Goal: Answer question/provide support: Share knowledge or assist other users

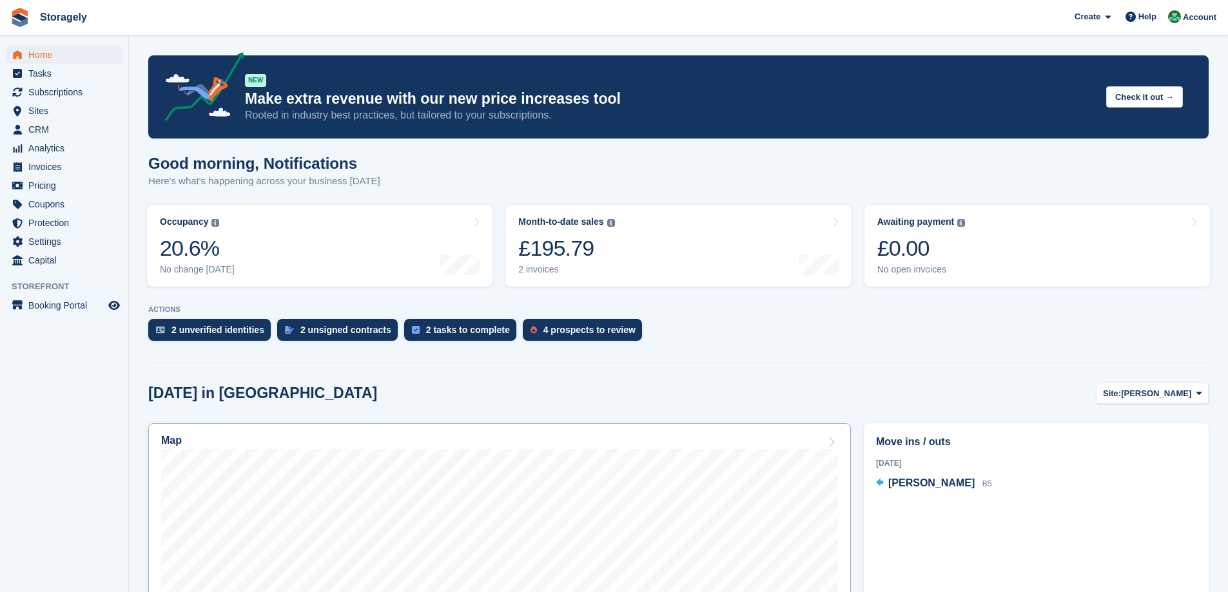
scroll to position [322, 0]
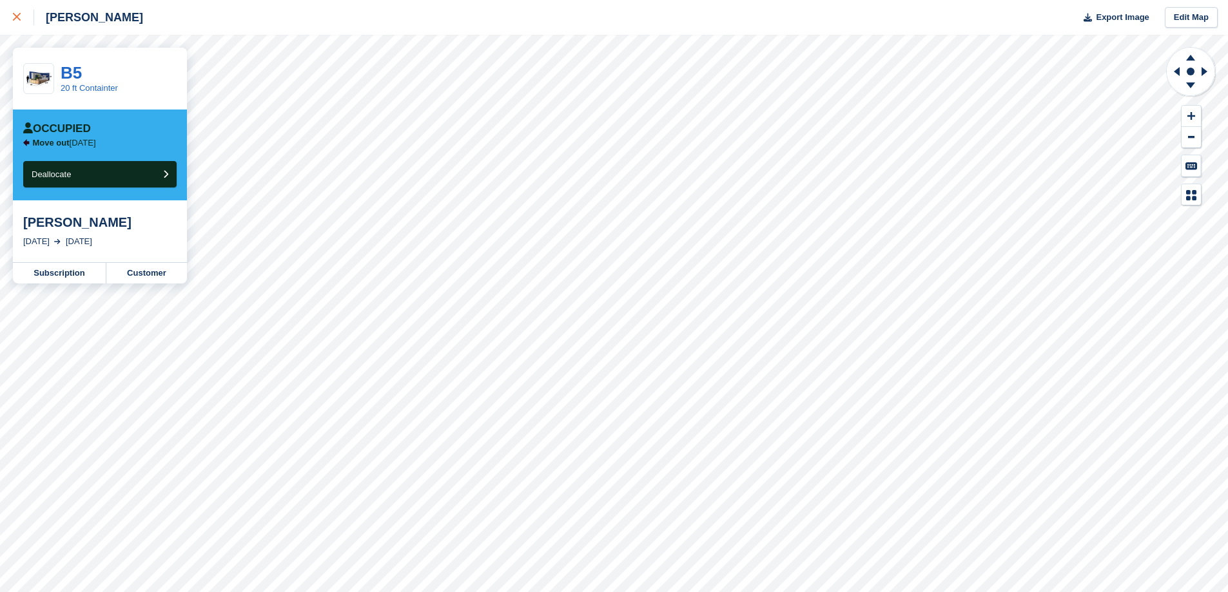
click at [7, 12] on link at bounding box center [17, 17] width 34 height 35
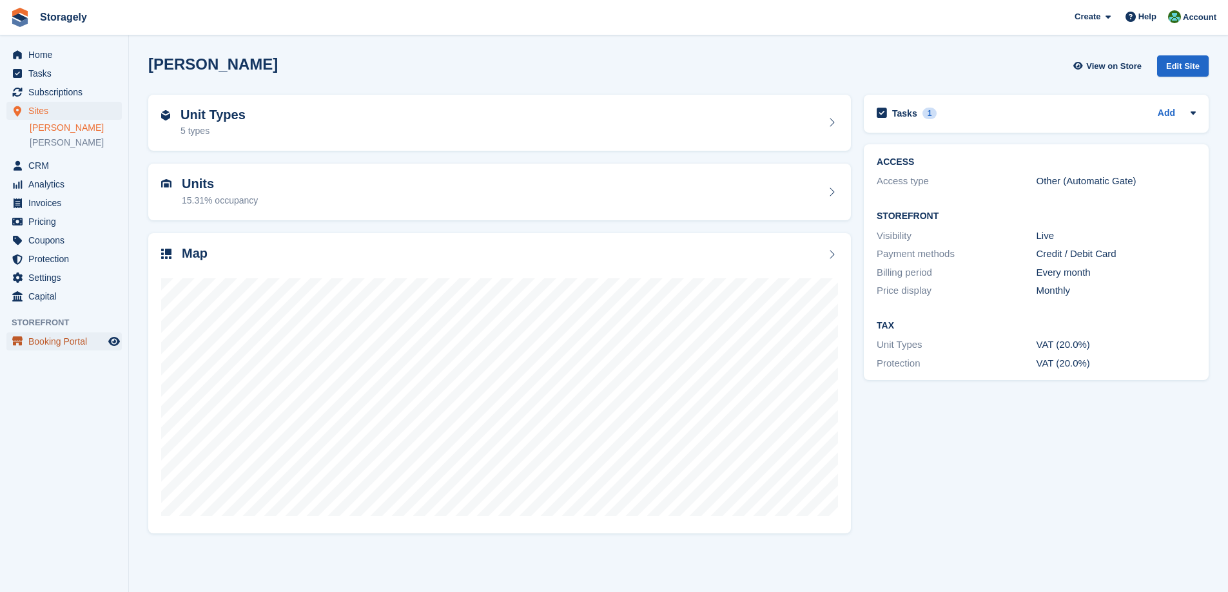
click at [56, 343] on span "Booking Portal" at bounding box center [66, 342] width 77 height 18
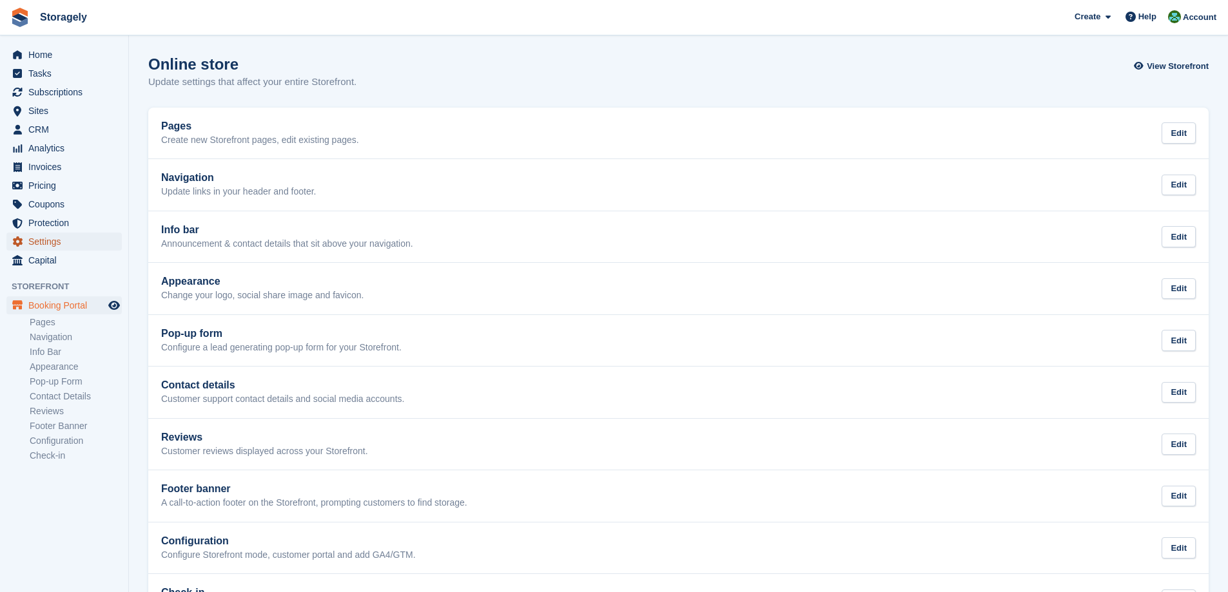
click at [53, 242] on span "Settings" at bounding box center [66, 242] width 77 height 18
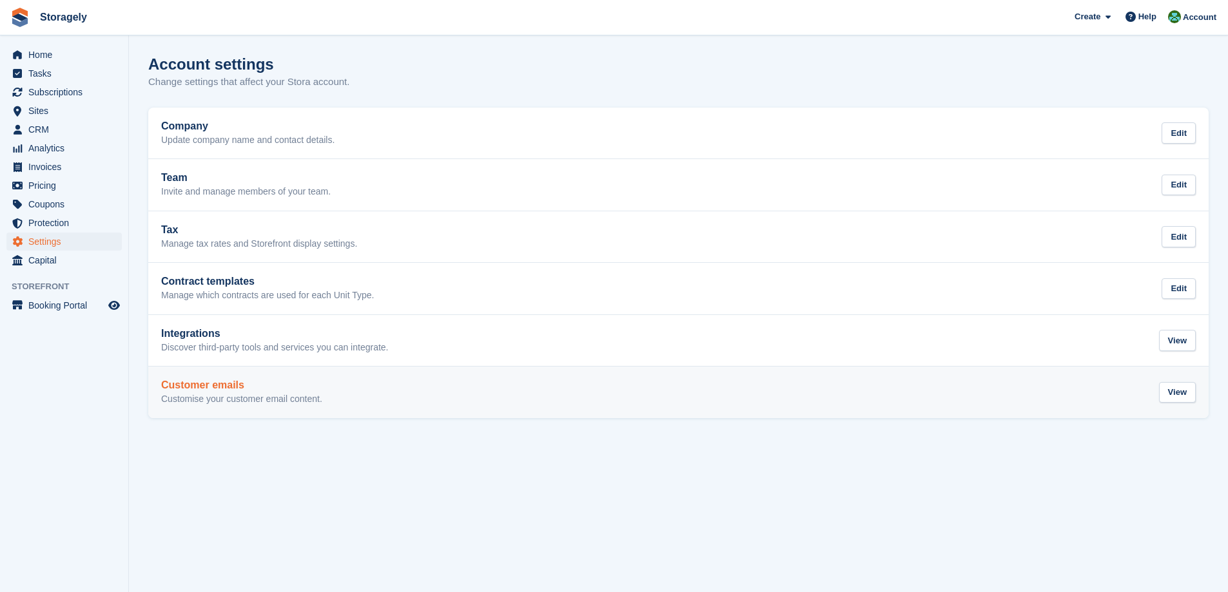
click at [254, 386] on h2 "Customer emails" at bounding box center [241, 386] width 161 height 12
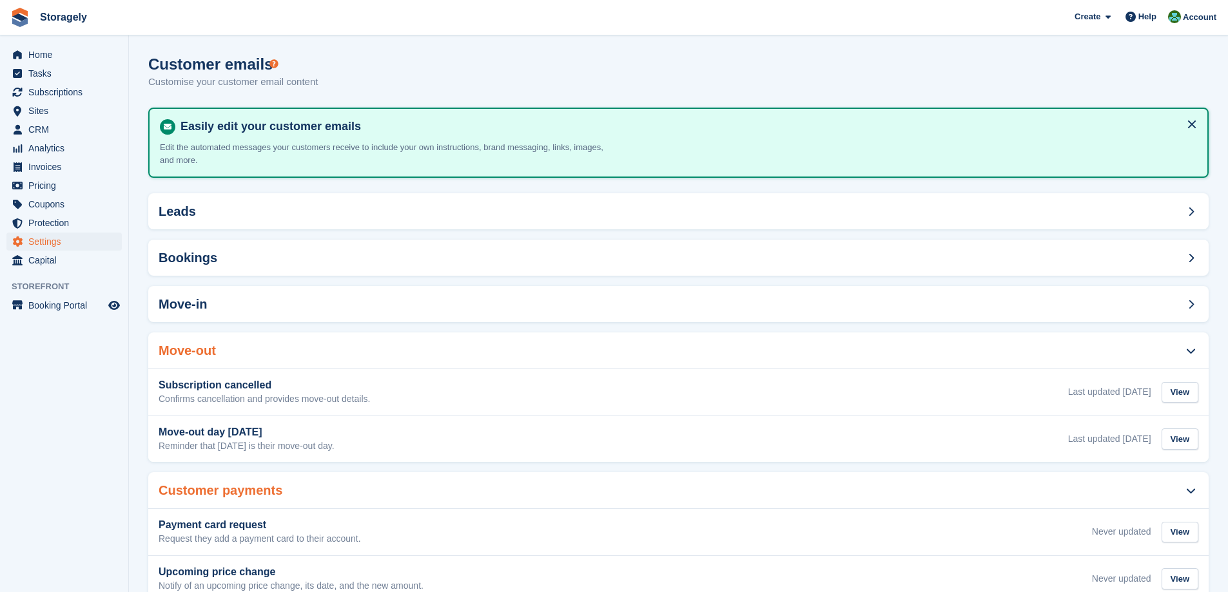
scroll to position [179, 0]
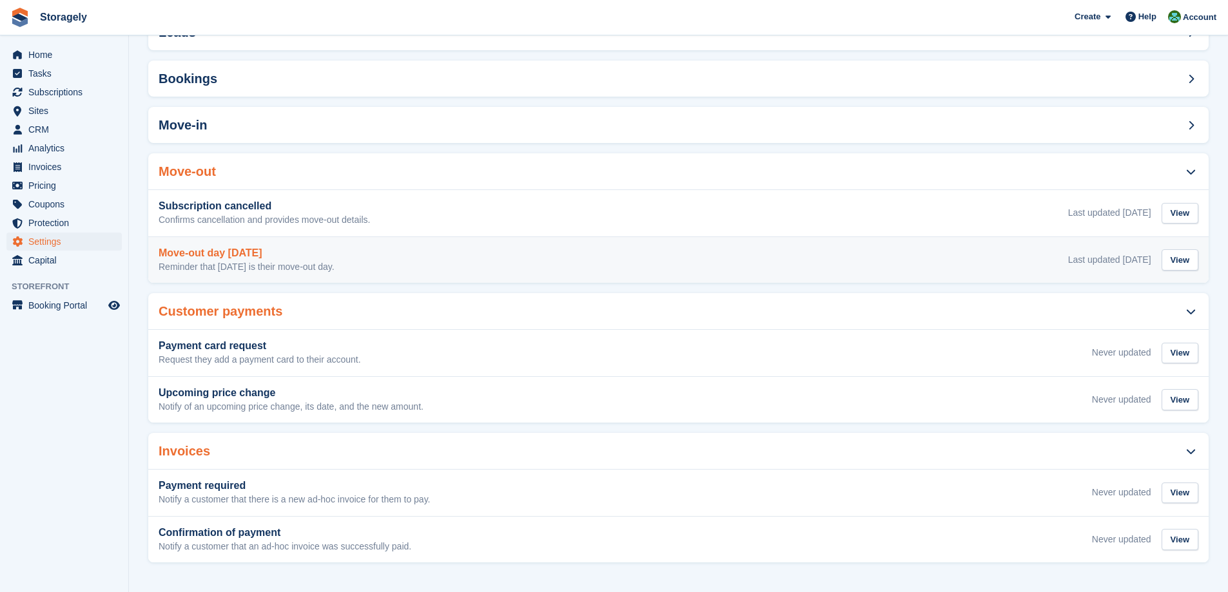
click at [320, 267] on p "Reminder that tomorrow is their move-out day." at bounding box center [247, 268] width 176 height 12
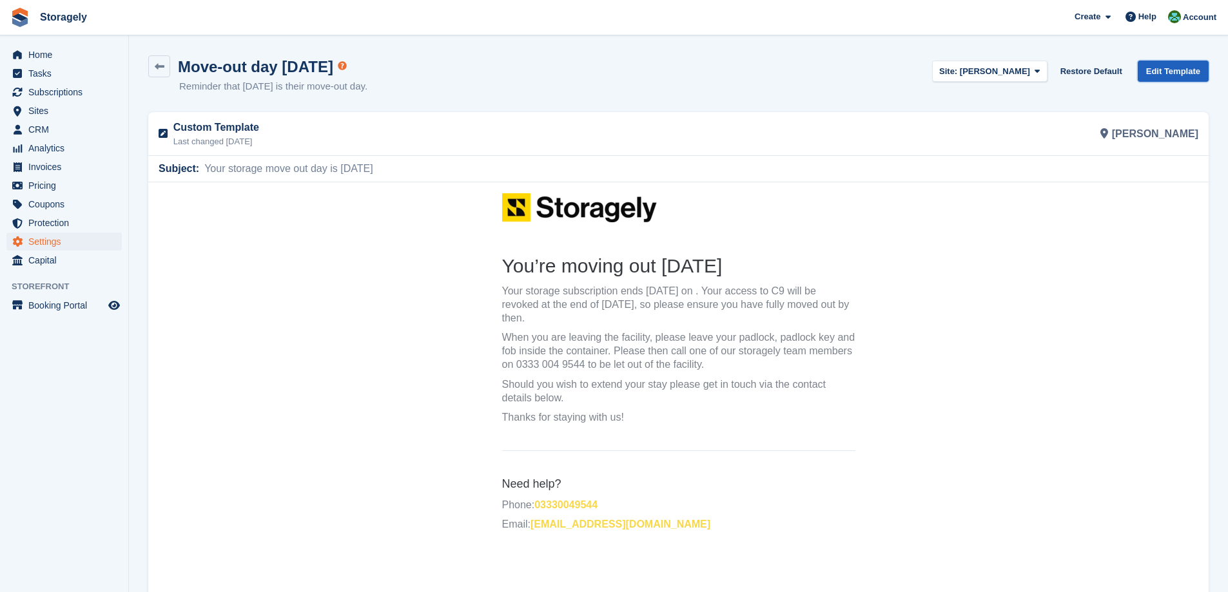
click at [1174, 77] on link "Edit Template" at bounding box center [1173, 71] width 71 height 21
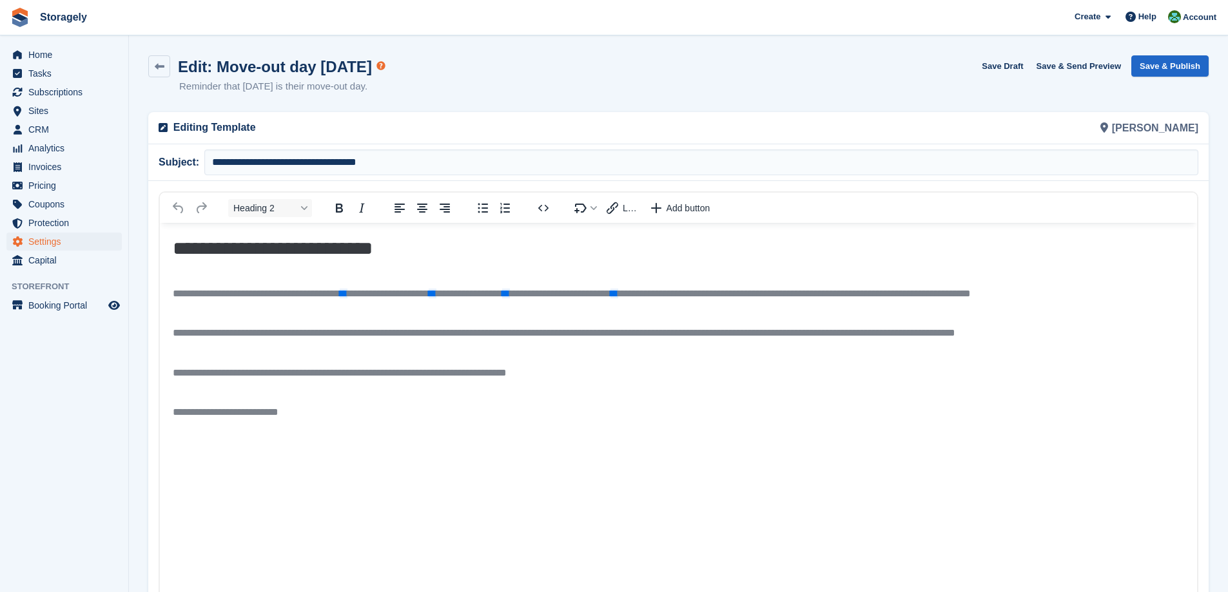
click at [637, 387] on p "Rich Text Area" at bounding box center [678, 392] width 1011 height 14
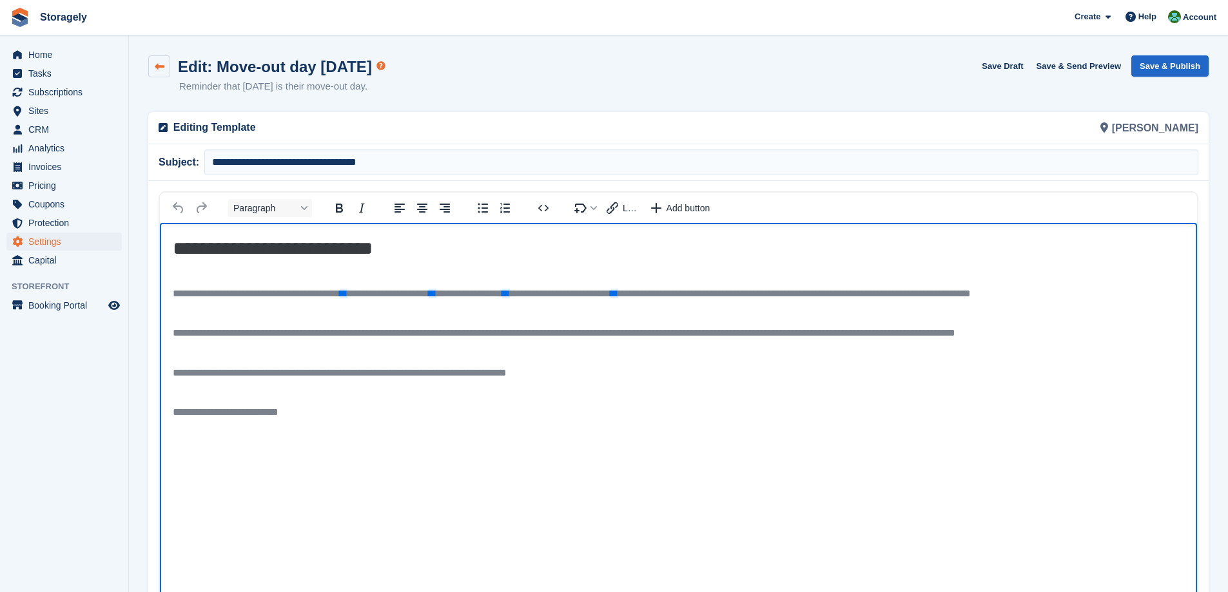
click at [157, 65] on icon at bounding box center [160, 67] width 10 height 10
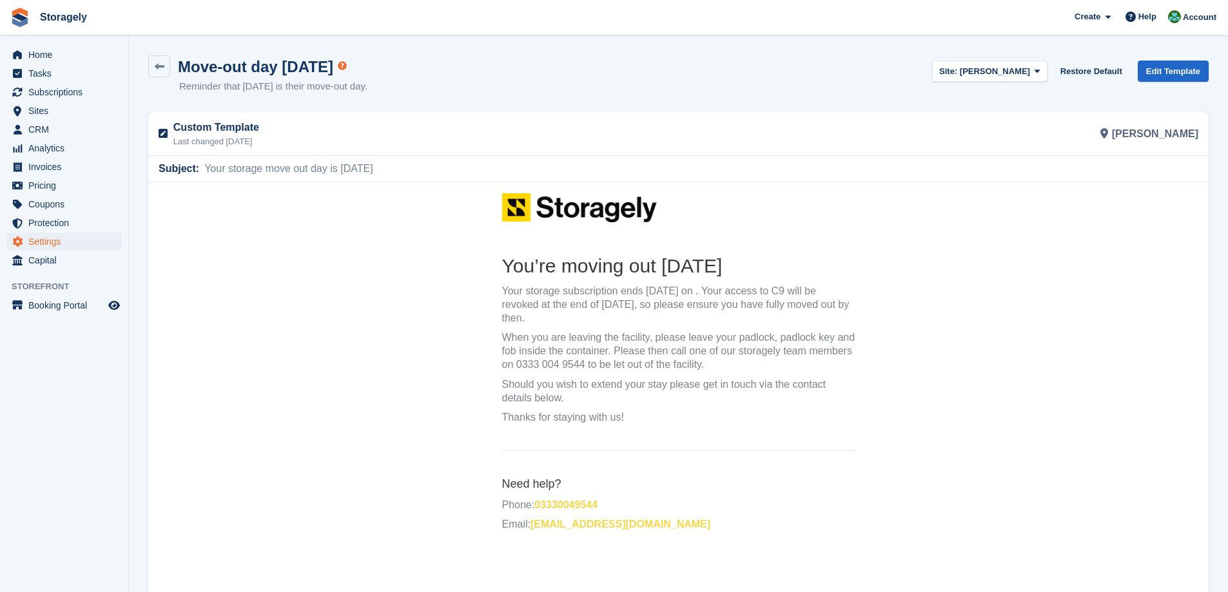
scroll to position [137, 0]
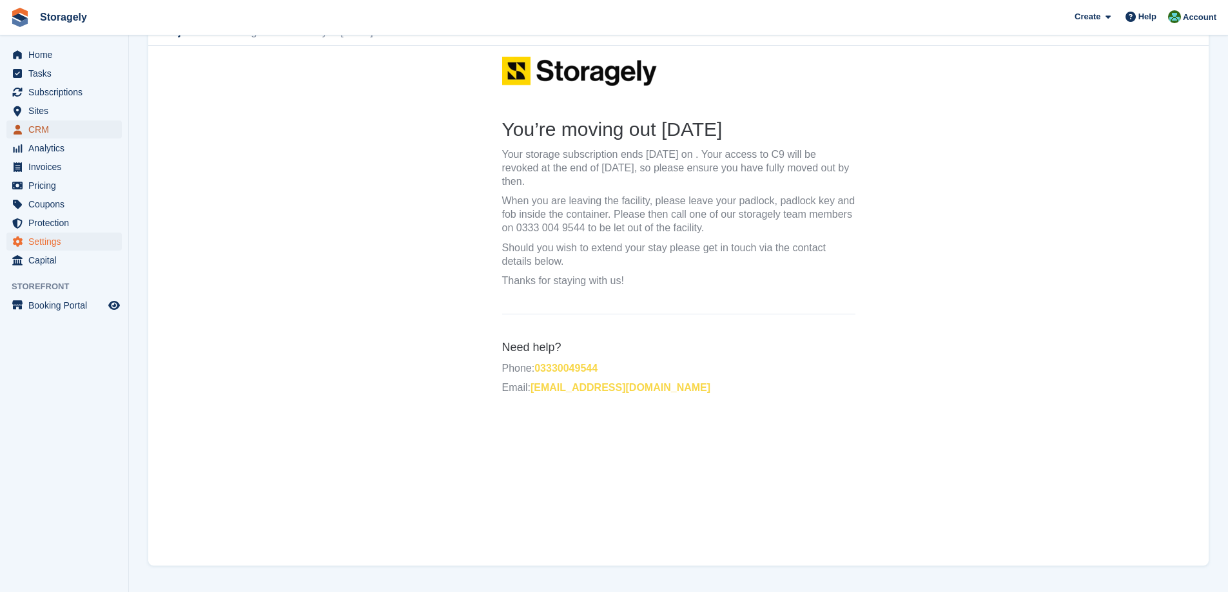
click at [50, 124] on span "CRM" at bounding box center [66, 130] width 77 height 18
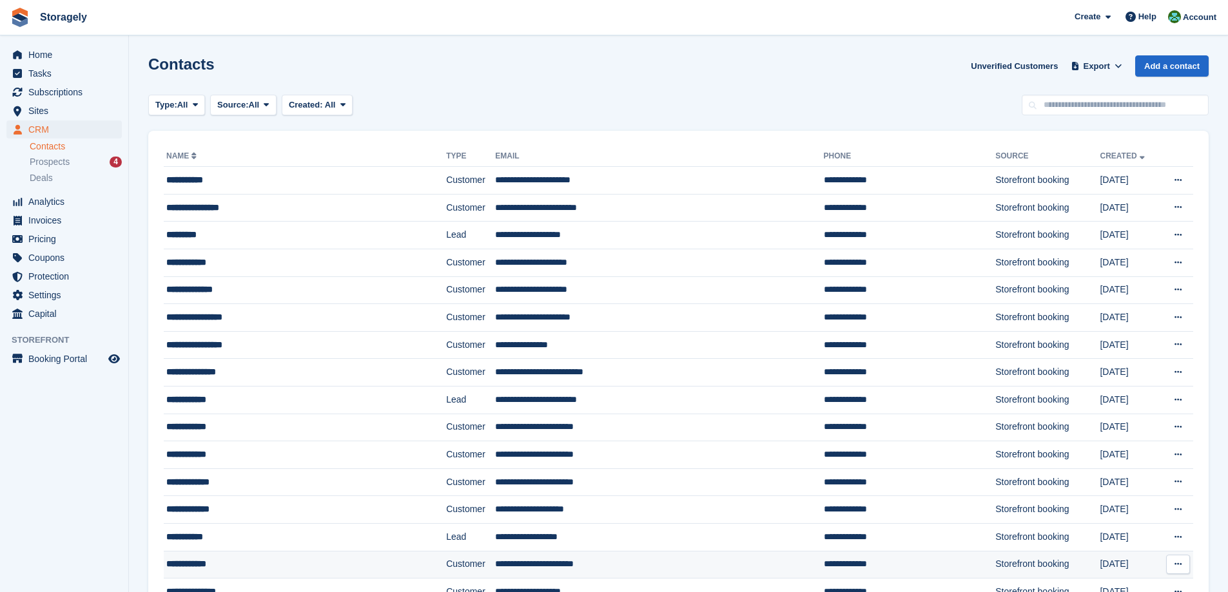
click at [220, 555] on td "**********" at bounding box center [305, 565] width 282 height 28
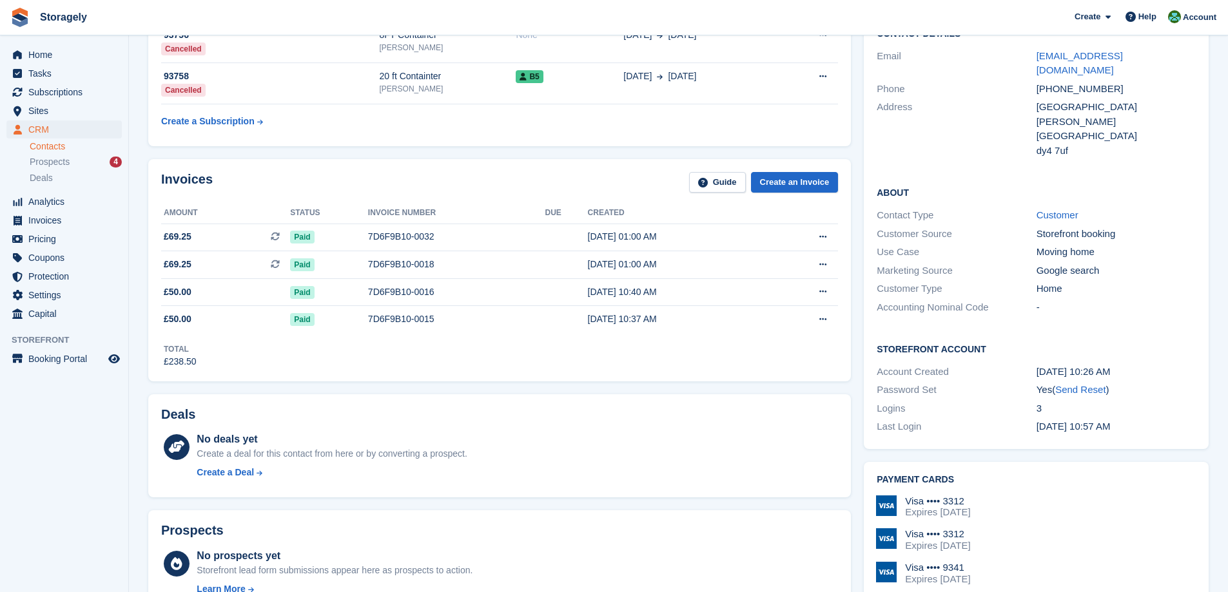
scroll to position [387, 0]
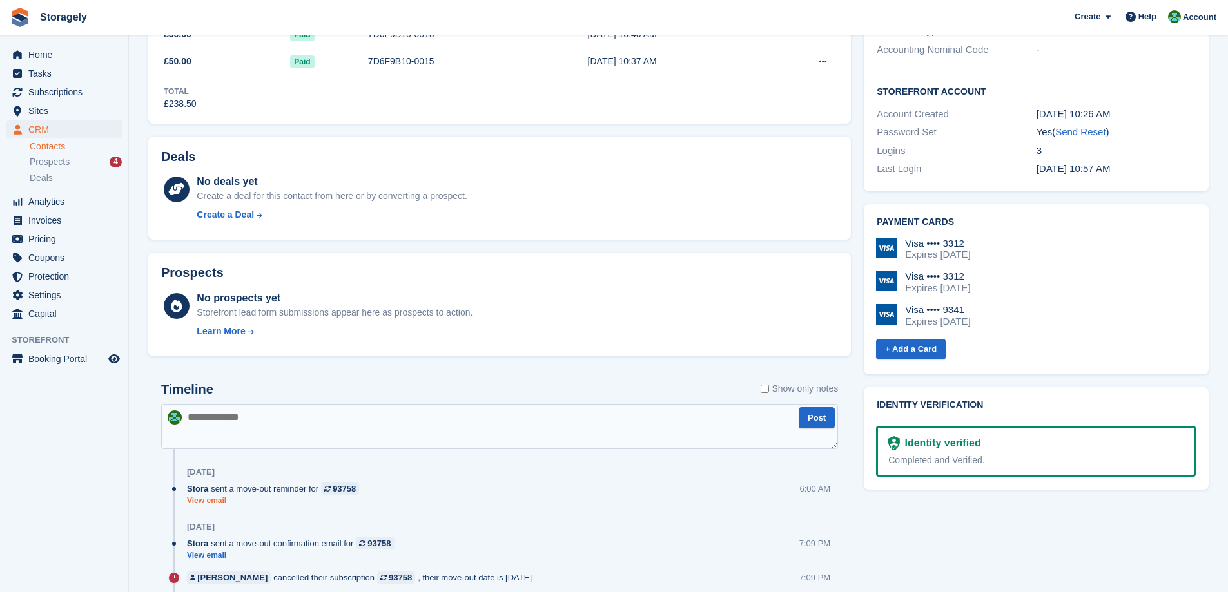
click at [217, 503] on link "View email" at bounding box center [276, 501] width 179 height 11
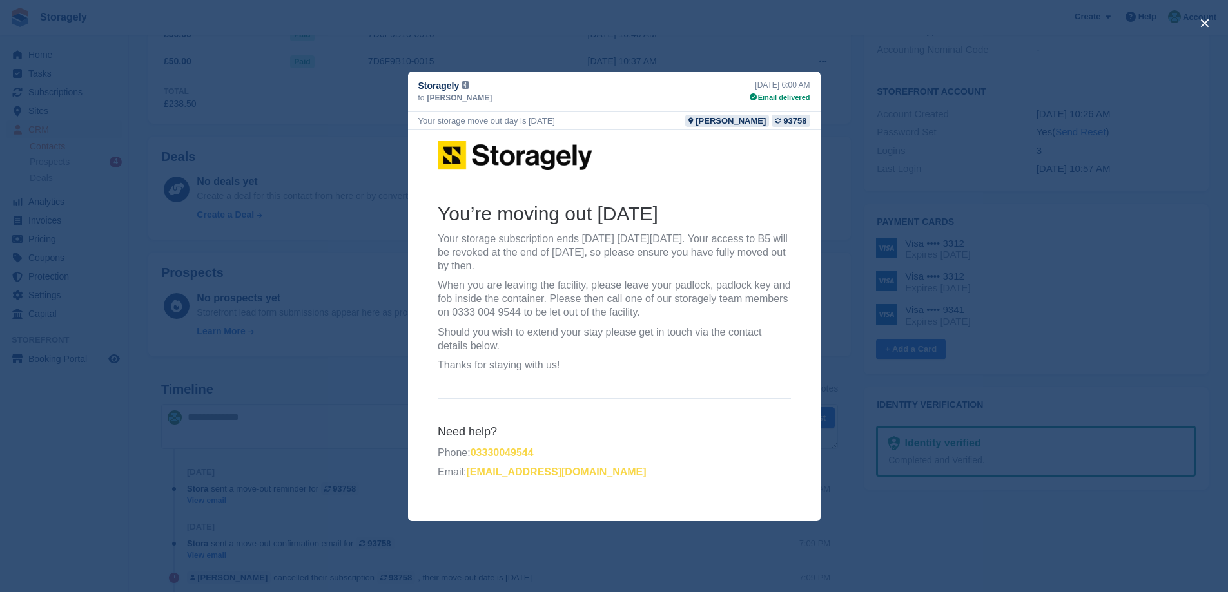
scroll to position [0, 0]
click at [617, 360] on p "Thanks for staying with us!" at bounding box center [613, 365] width 353 height 14
click at [333, 340] on div "close" at bounding box center [614, 296] width 1228 height 592
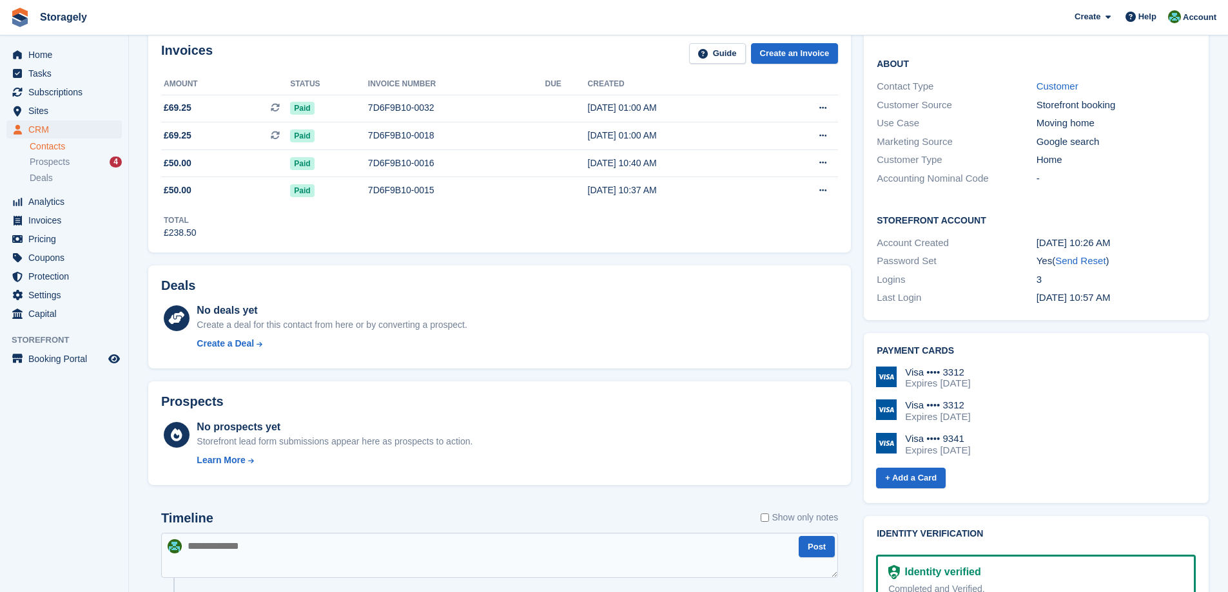
scroll to position [193, 0]
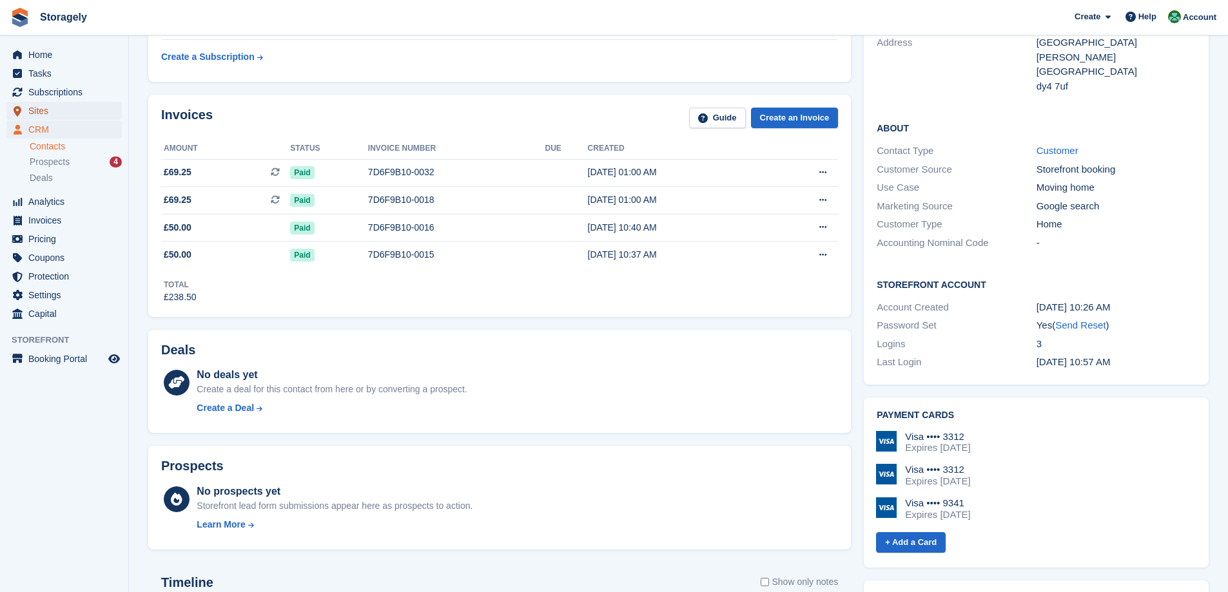
click at [37, 106] on span "Sites" at bounding box center [66, 111] width 77 height 18
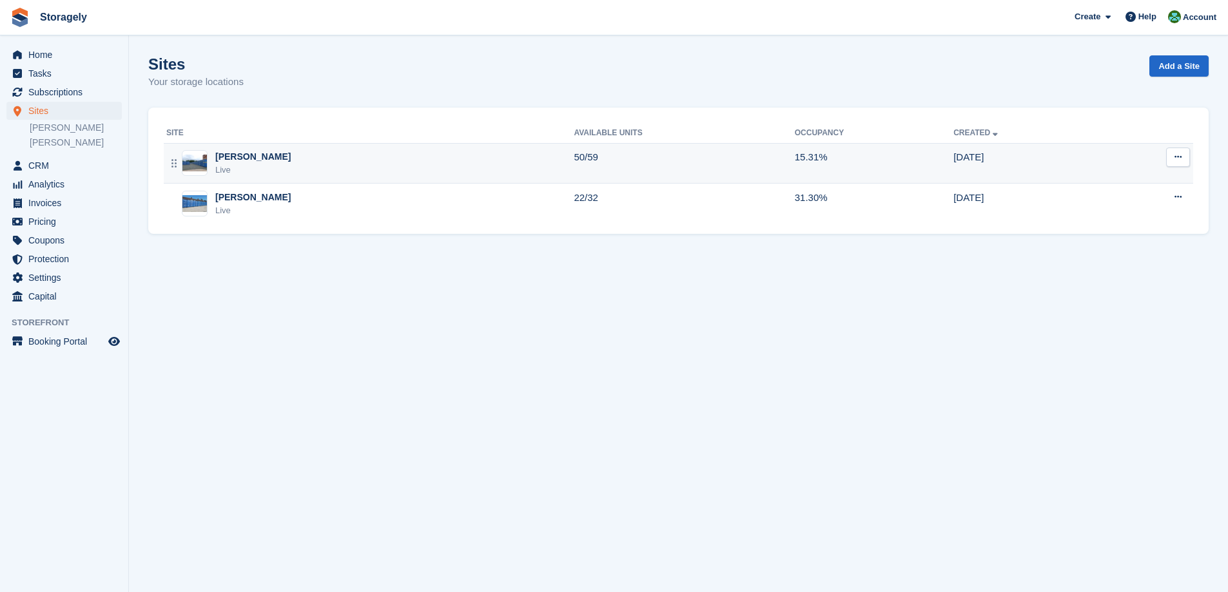
click at [374, 162] on div "Dudley Live" at bounding box center [369, 163] width 407 height 26
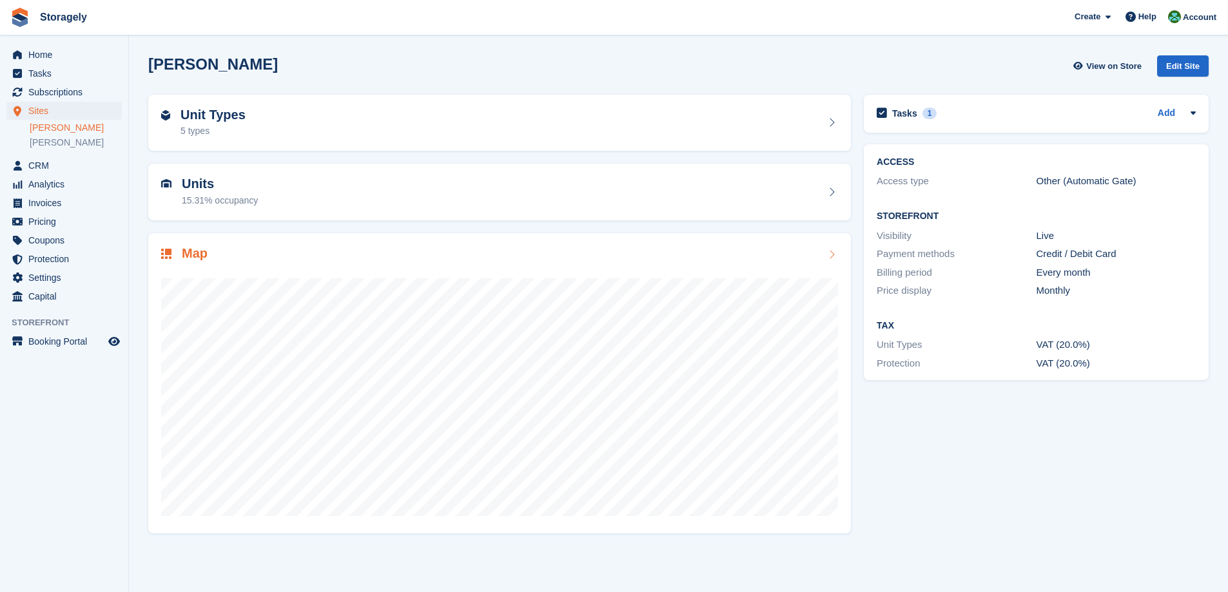
click at [322, 257] on div "Map" at bounding box center [499, 254] width 677 height 17
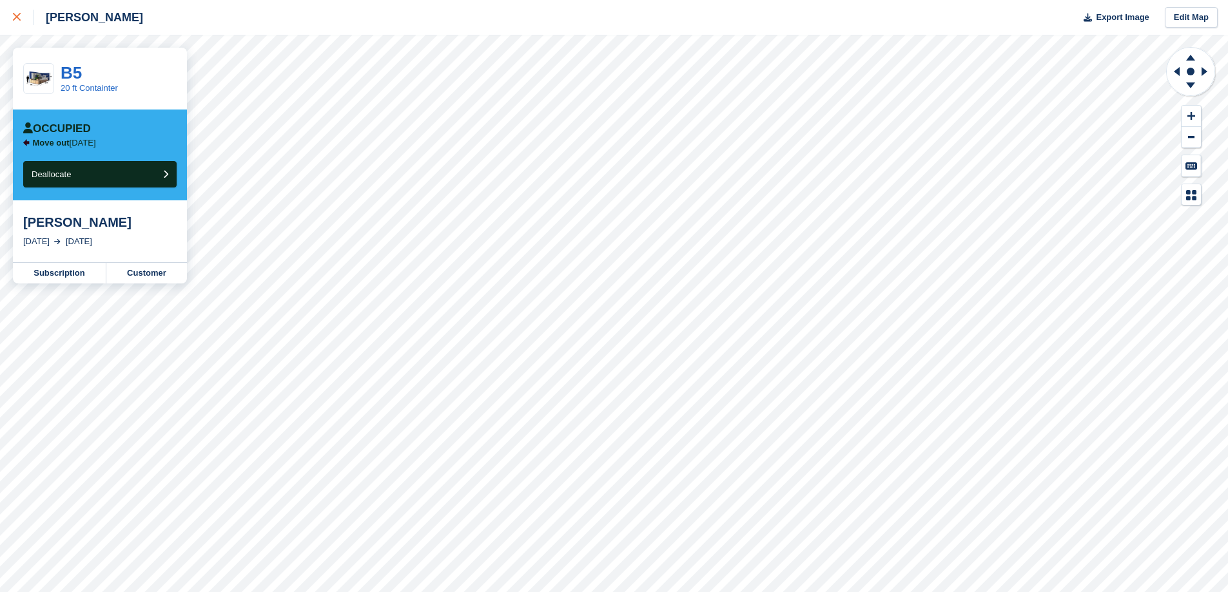
click at [19, 26] on link at bounding box center [17, 17] width 34 height 35
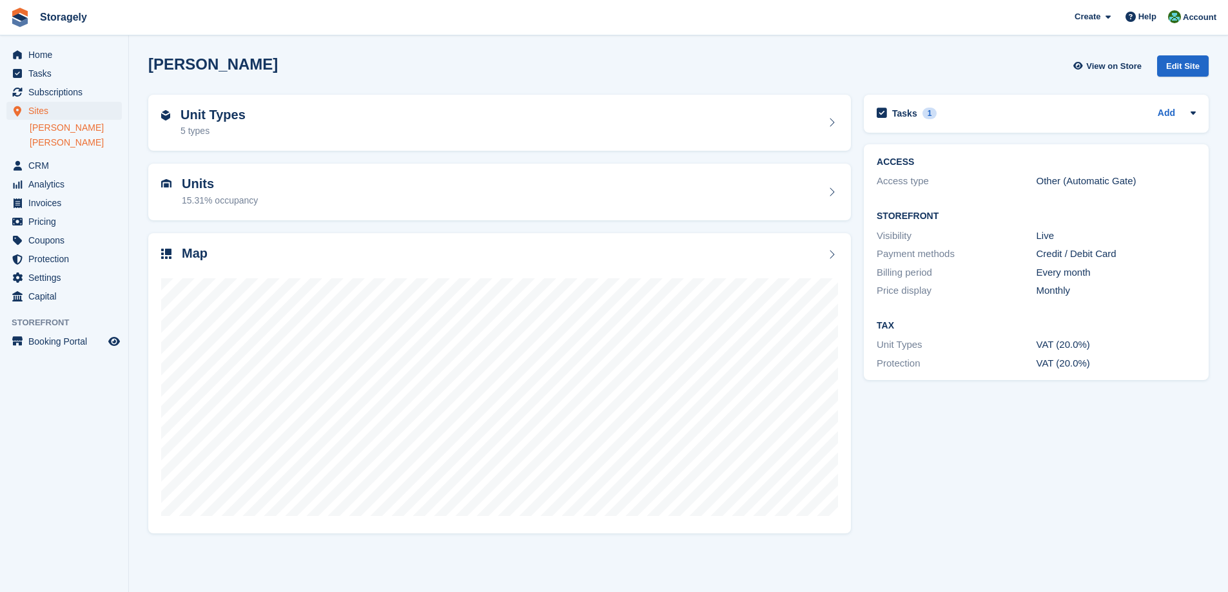
click at [51, 139] on link "Preston" at bounding box center [76, 143] width 92 height 12
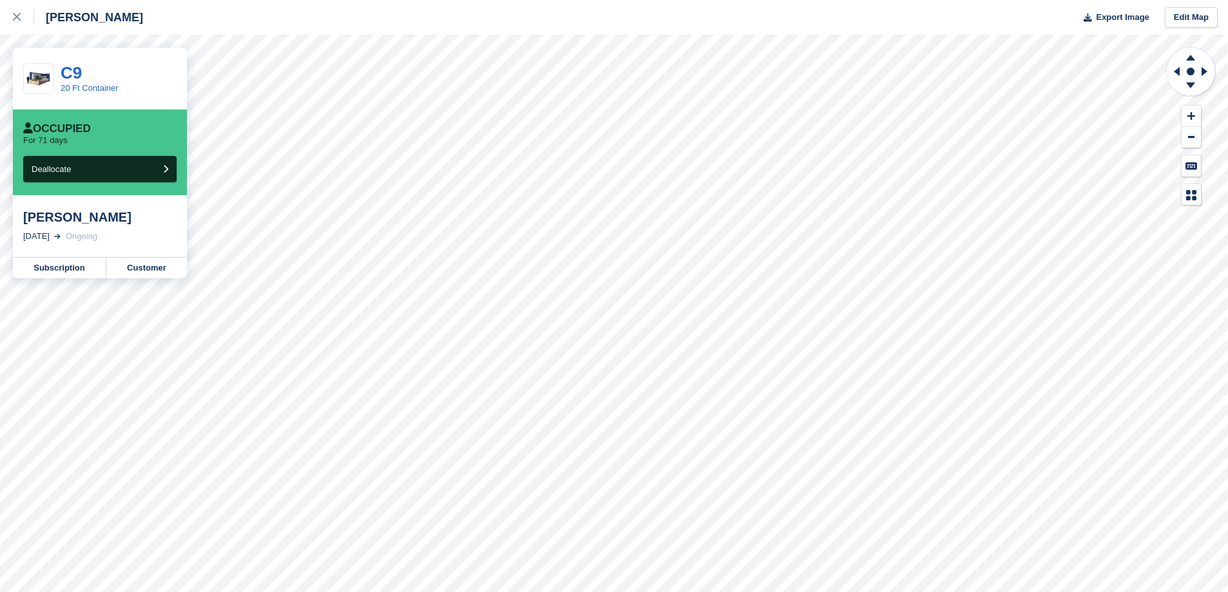
click at [35, 214] on div "[PERSON_NAME]" at bounding box center [99, 216] width 153 height 15
drag, startPoint x: 35, startPoint y: 214, endPoint x: 93, endPoint y: 220, distance: 58.3
click at [93, 220] on div "Keith Grisedale" at bounding box center [99, 216] width 153 height 15
copy div "Keith Grisedale"
click at [22, 17] on div at bounding box center [23, 17] width 21 height 15
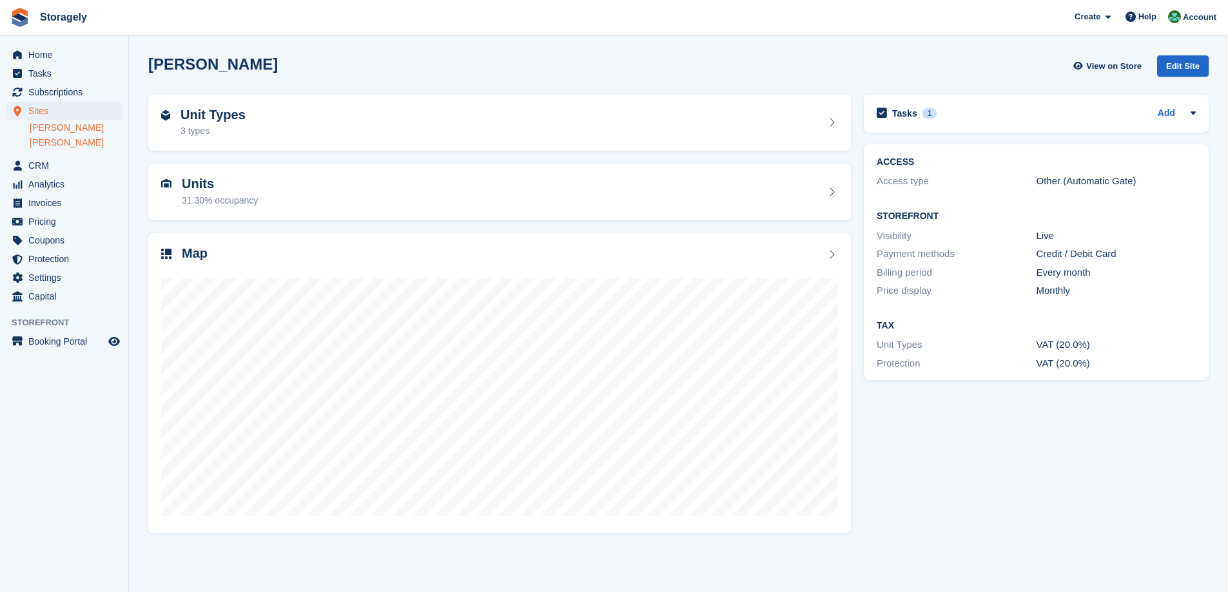
click at [48, 131] on link "[PERSON_NAME]" at bounding box center [76, 128] width 92 height 12
click at [39, 160] on span "CRM" at bounding box center [66, 166] width 77 height 18
click at [387, 269] on div at bounding box center [499, 392] width 677 height 258
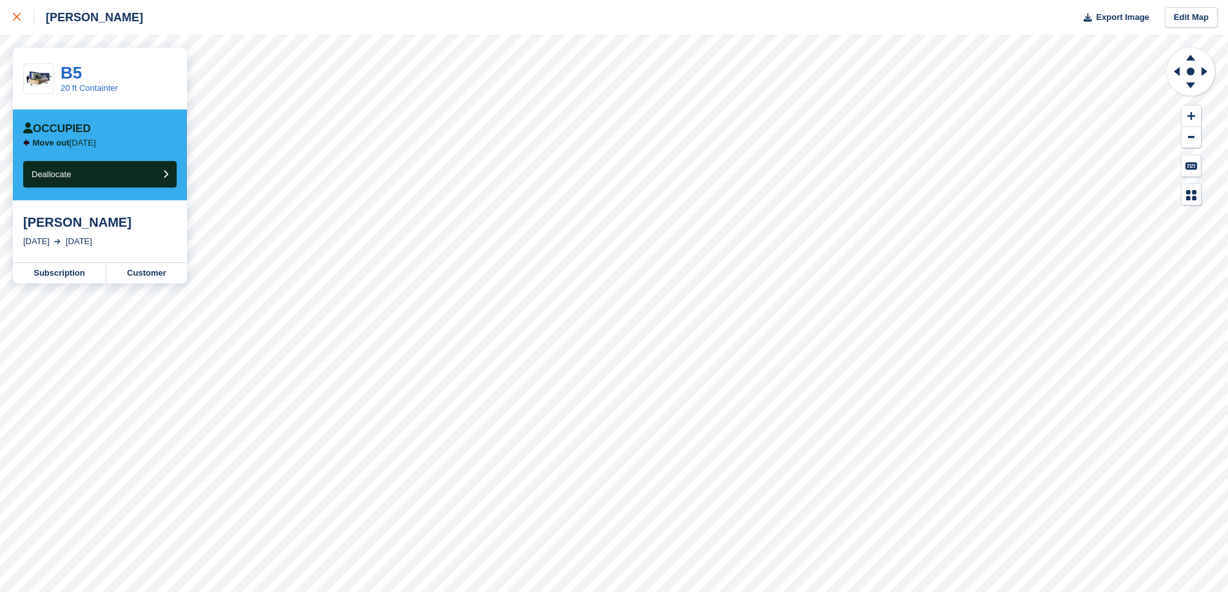
click at [25, 24] on div at bounding box center [23, 17] width 21 height 15
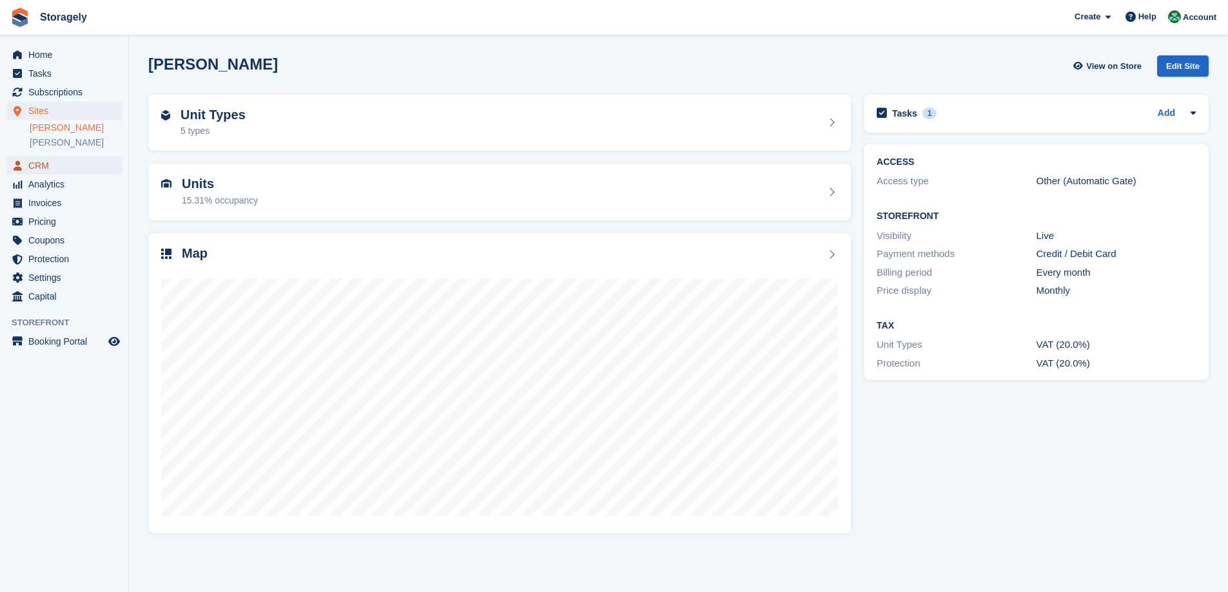
click at [45, 166] on span "CRM" at bounding box center [66, 166] width 77 height 18
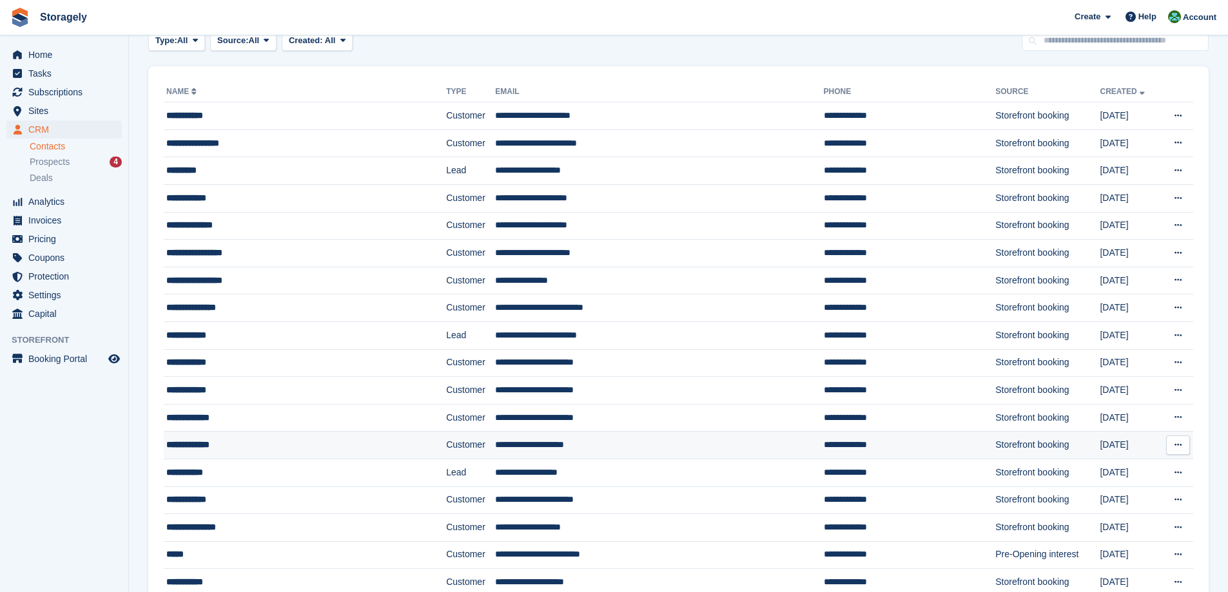
scroll to position [129, 0]
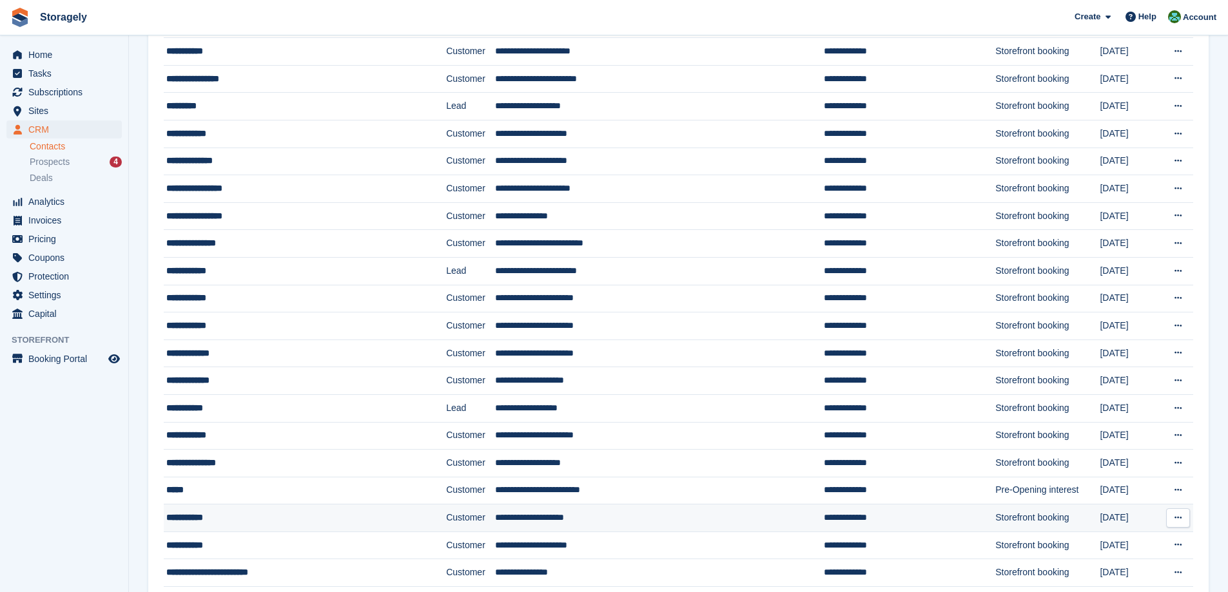
click at [229, 529] on td "**********" at bounding box center [305, 519] width 282 height 28
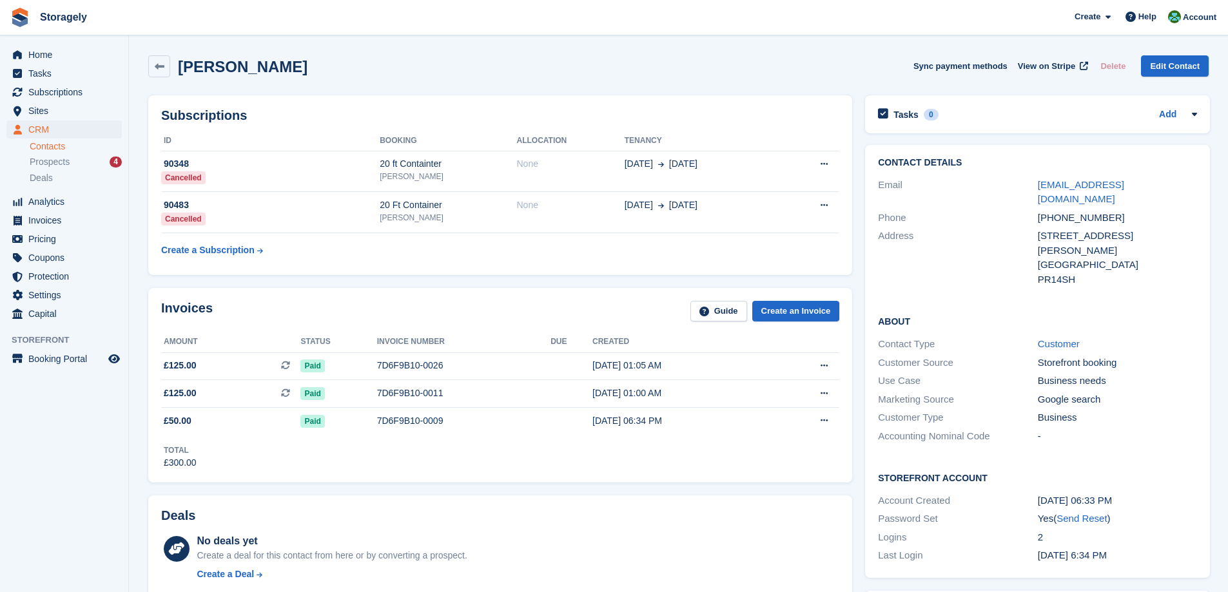
click at [390, 280] on div "Subscriptions ID Booking Allocation Tenancy 90348 Cancelled 20 ft Containter [P…" at bounding box center [500, 185] width 717 height 193
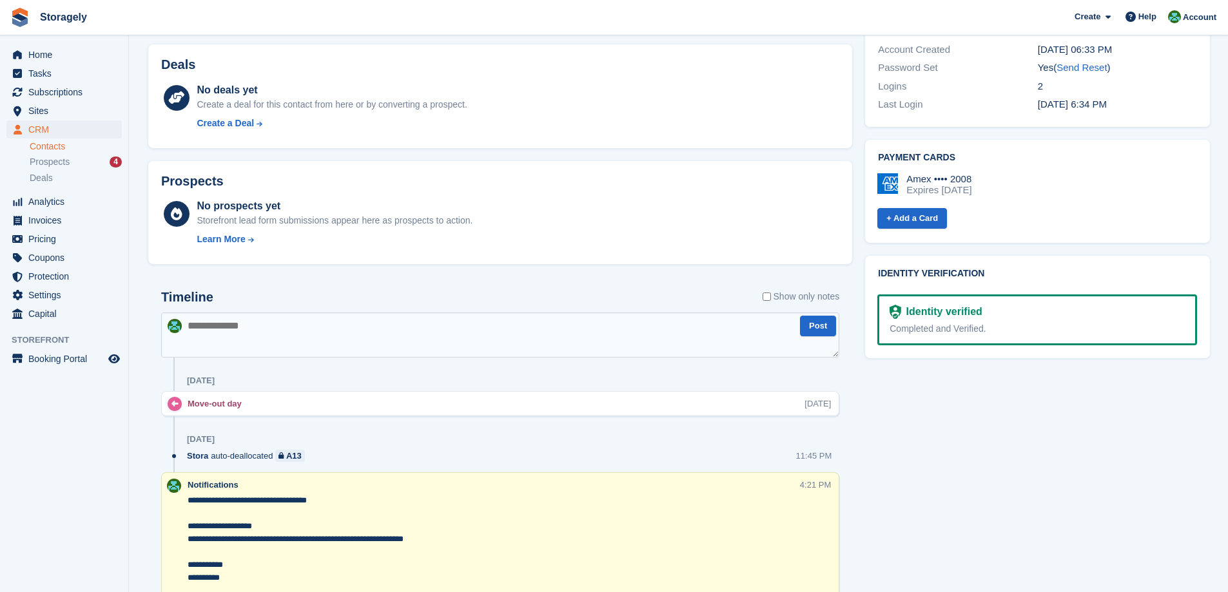
scroll to position [645, 0]
